Goal: Information Seeking & Learning: Learn about a topic

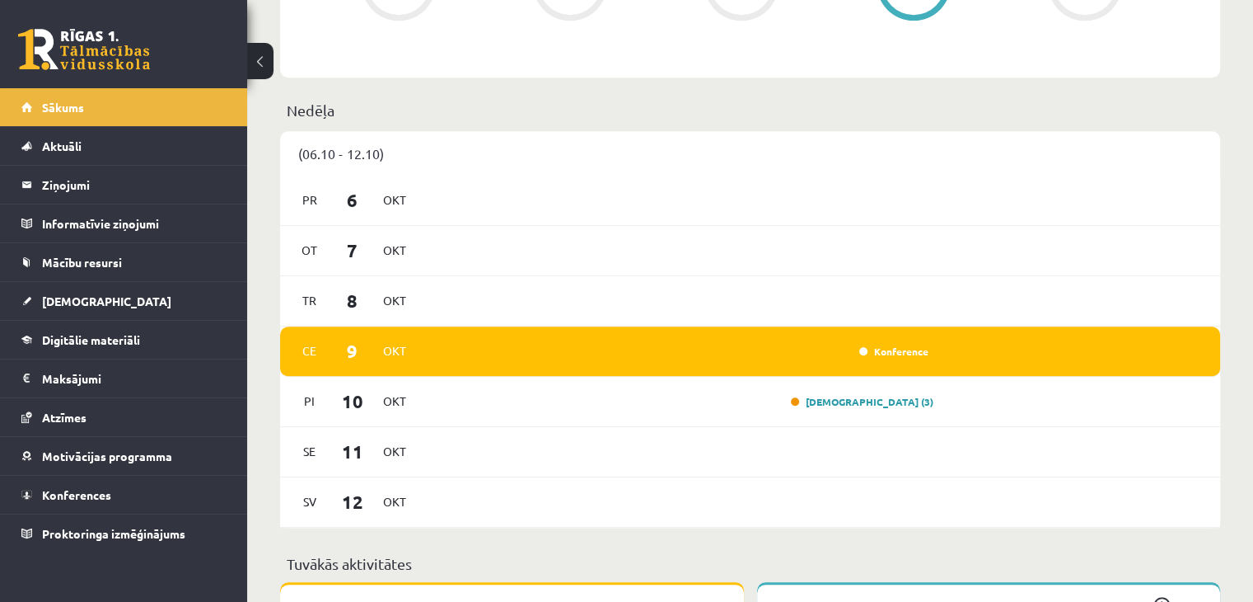
scroll to position [824, 0]
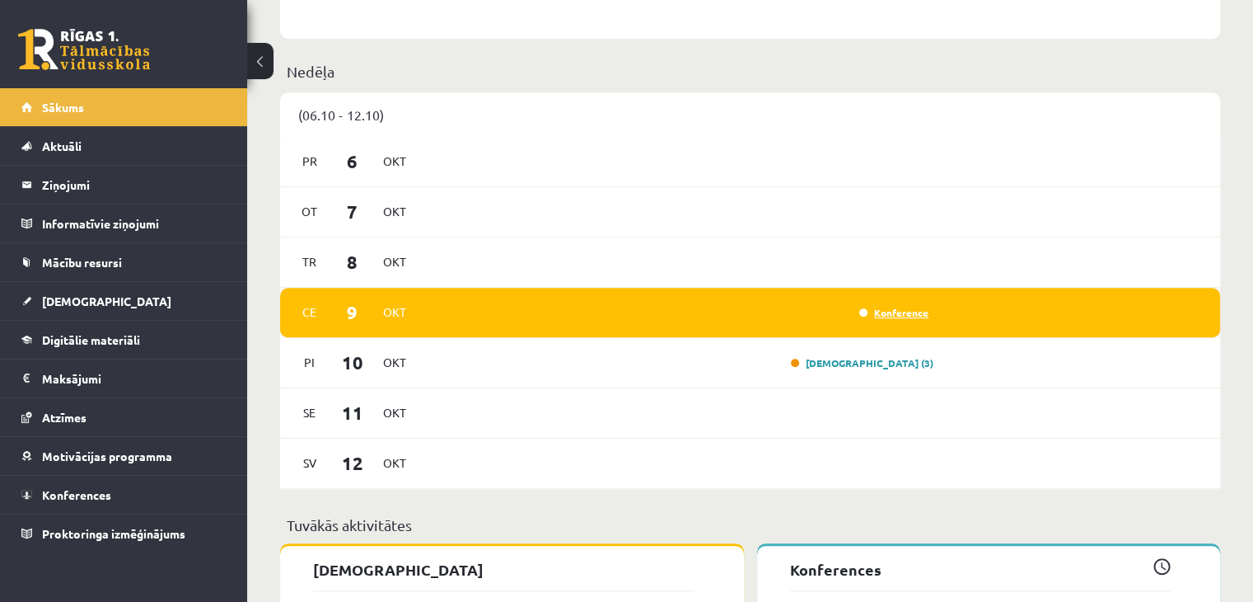
click at [888, 315] on link "Konference" at bounding box center [894, 312] width 69 height 13
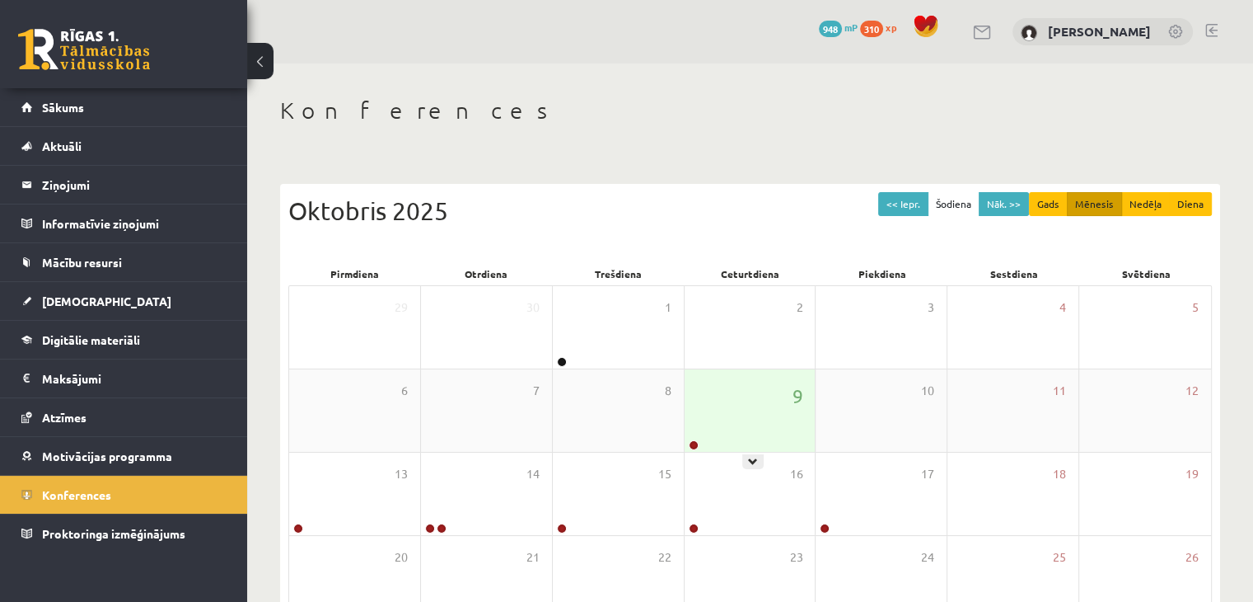
click at [721, 419] on div "9" at bounding box center [750, 410] width 131 height 82
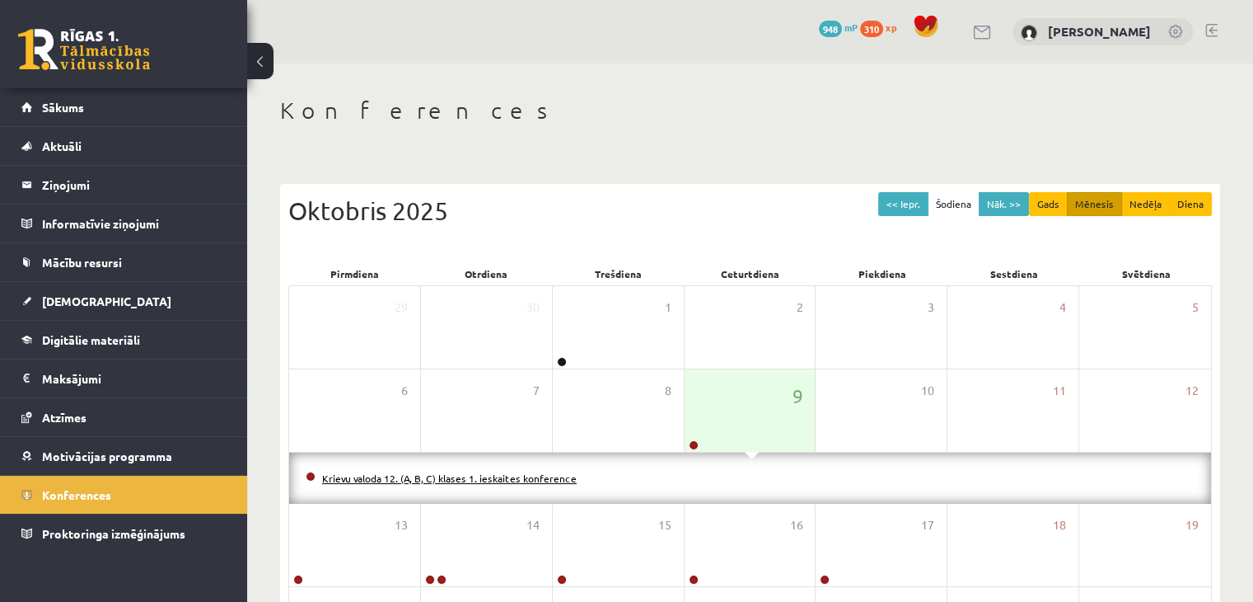
click at [532, 477] on link "Krievu valoda 12. (A, B, C) klases 1. ieskaites konference" at bounding box center [449, 477] width 255 height 13
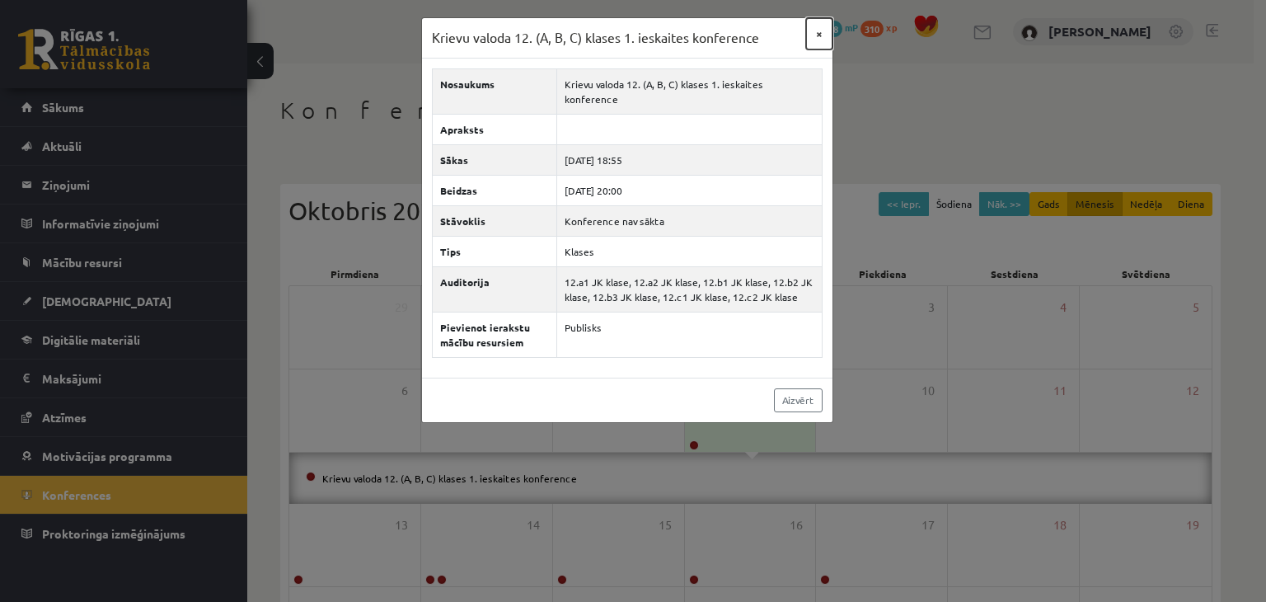
click at [822, 32] on button "×" at bounding box center [819, 33] width 26 height 31
